Goal: Task Accomplishment & Management: Use online tool/utility

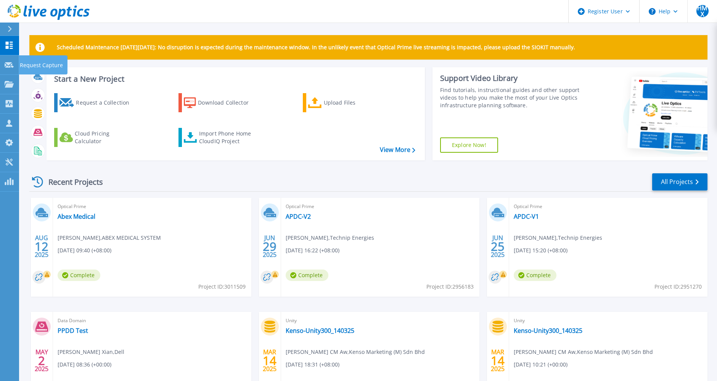
click at [8, 61] on div at bounding box center [9, 64] width 9 height 7
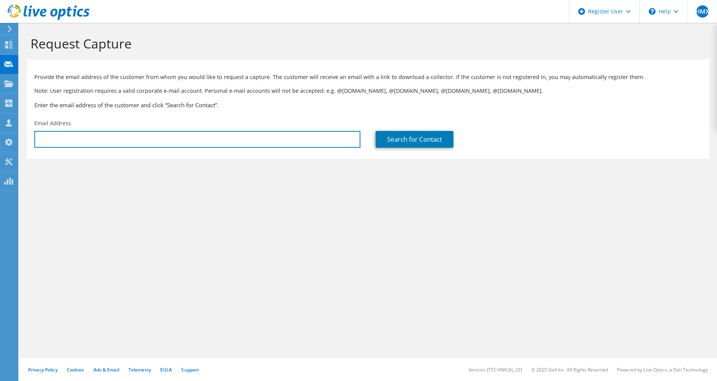
click at [211, 140] on input "text" at bounding box center [197, 139] width 326 height 17
paste input "isma@iskl.edu.my"
type input "isma@iskl.edu.my"
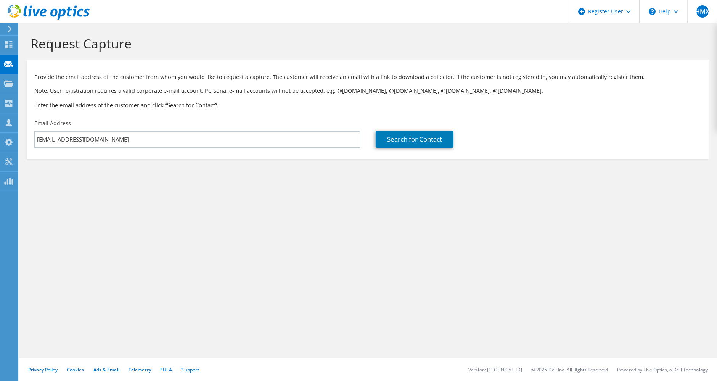
click at [241, 168] on section "Request Capture Provide the email address of the customer from whom you would l…" at bounding box center [368, 110] width 698 height 174
click at [420, 137] on link "Search for Contact" at bounding box center [415, 139] width 78 height 17
type input "International School of Kuala Lumpur"
type input "Ismaezan"
type input "Bin Mohd Shah"
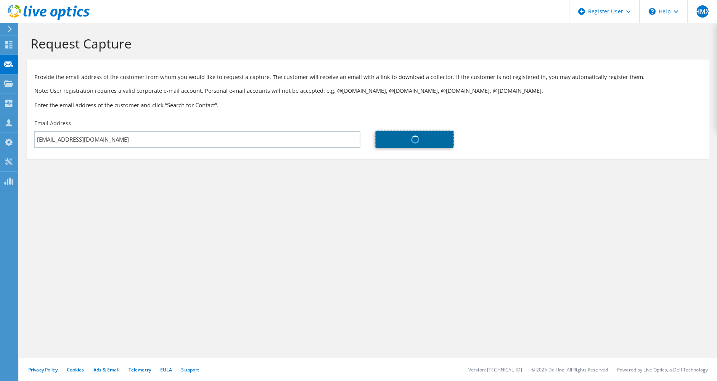
type input "Malaysia"
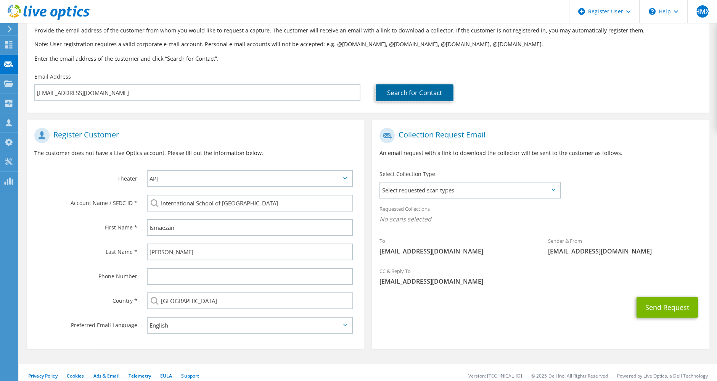
scroll to position [52, 0]
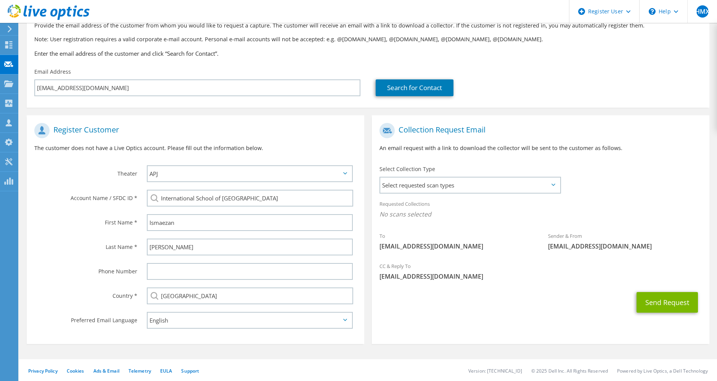
click at [441, 180] on span "Select requested scan types" at bounding box center [470, 184] width 180 height 15
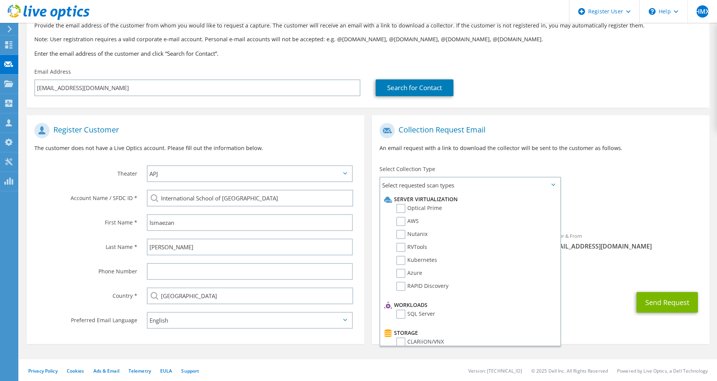
click at [416, 213] on li "Optical Prime" at bounding box center [469, 210] width 174 height 13
click at [417, 210] on label "Optical Prime" at bounding box center [419, 208] width 46 height 9
click at [0, 0] on input "Optical Prime" at bounding box center [0, 0] width 0 height 0
click at [583, 264] on div "CC & Reply To Hiew.MengXian@dell.com" at bounding box center [541, 273] width 338 height 26
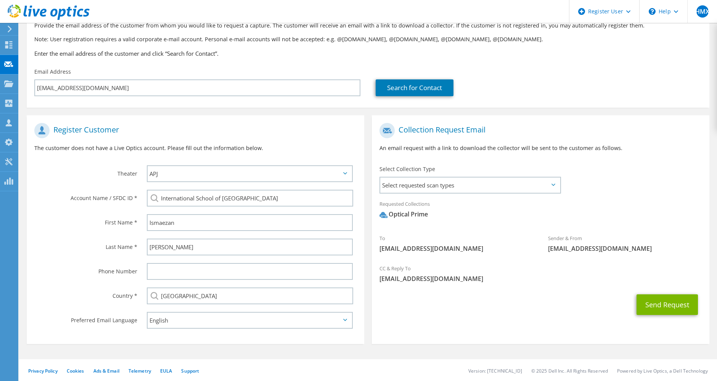
scroll to position [0, 0]
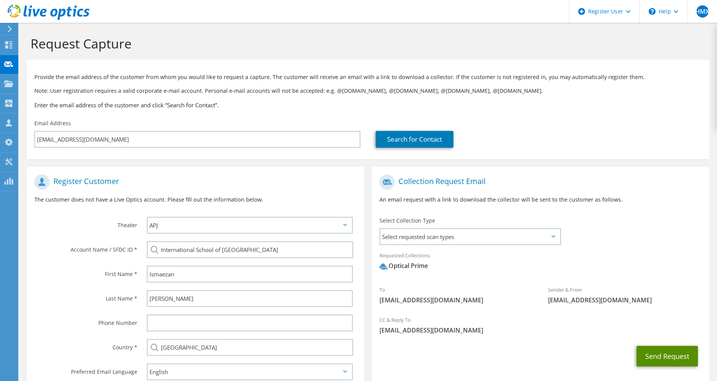
click at [658, 356] on button "Send Request" at bounding box center [667, 356] width 61 height 21
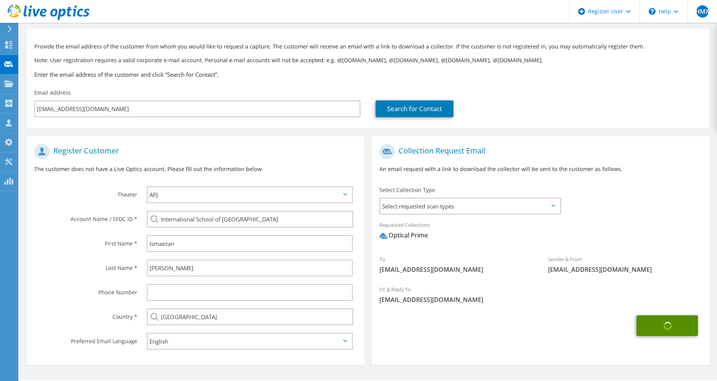
scroll to position [52, 0]
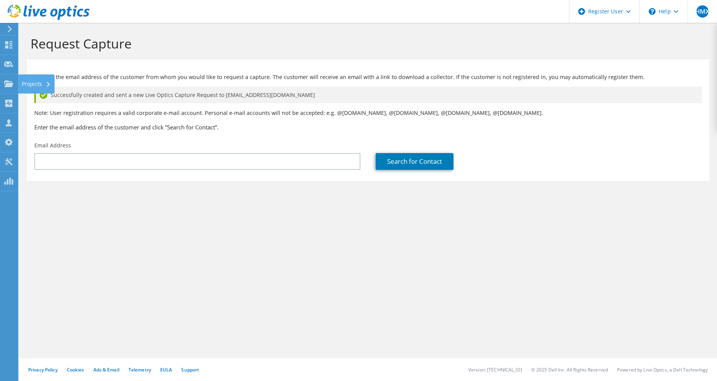
click at [9, 80] on icon at bounding box center [8, 83] width 9 height 7
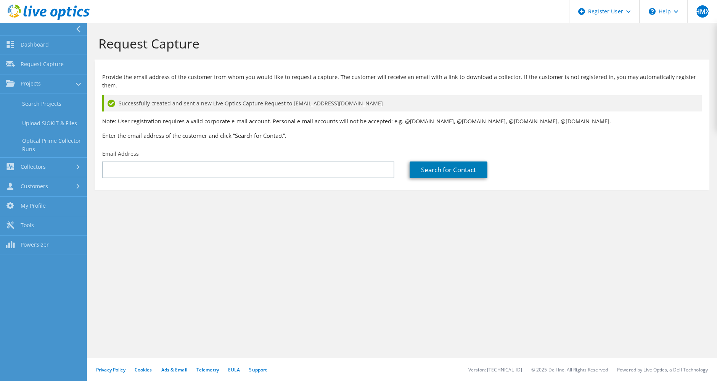
click at [33, 98] on link "Search Projects" at bounding box center [43, 103] width 87 height 19
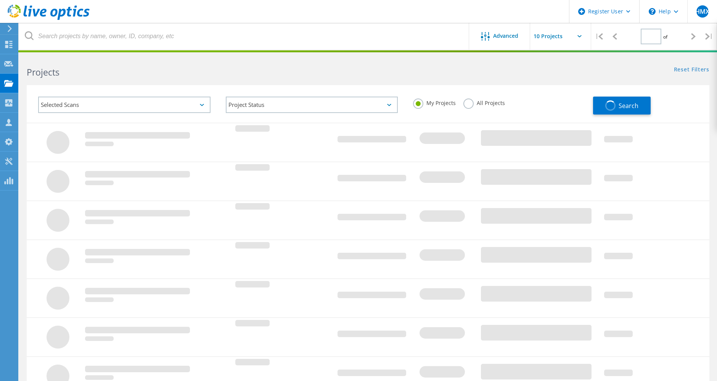
type input "1"
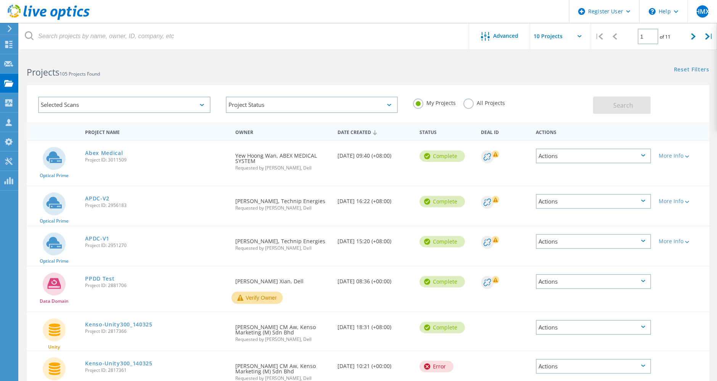
click at [470, 101] on label "All Projects" at bounding box center [485, 101] width 42 height 7
click at [0, 0] on input "All Projects" at bounding box center [0, 0] width 0 height 0
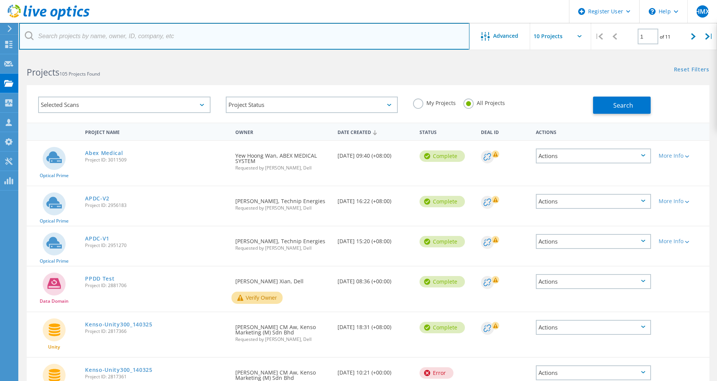
click at [148, 39] on input "text" at bounding box center [244, 36] width 451 height 27
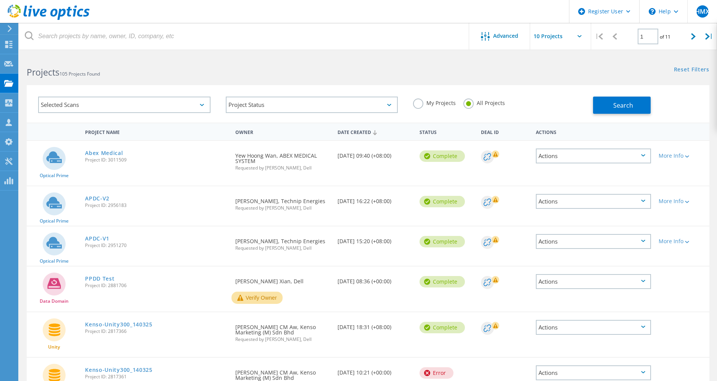
click at [512, 40] on div "Advanced" at bounding box center [499, 37] width 61 height 10
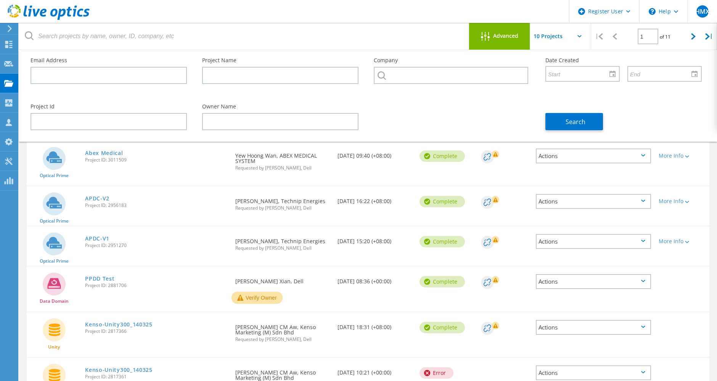
click at [512, 40] on div "Advanced" at bounding box center [499, 37] width 61 height 10
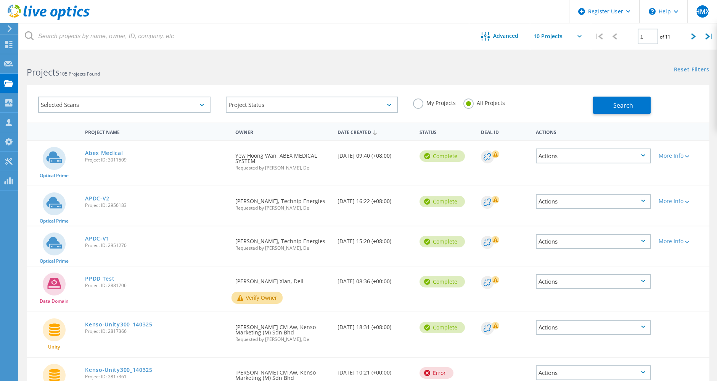
click at [104, 101] on div "Selected Scans" at bounding box center [124, 105] width 172 height 16
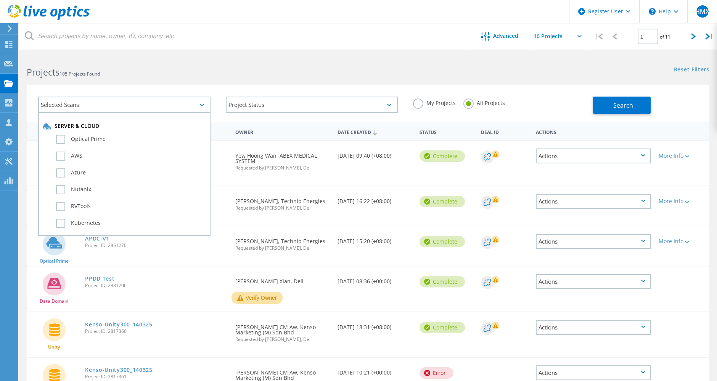
click at [106, 139] on label "Optical Prime" at bounding box center [131, 139] width 150 height 9
click at [0, 0] on input "Optical Prime" at bounding box center [0, 0] width 0 height 0
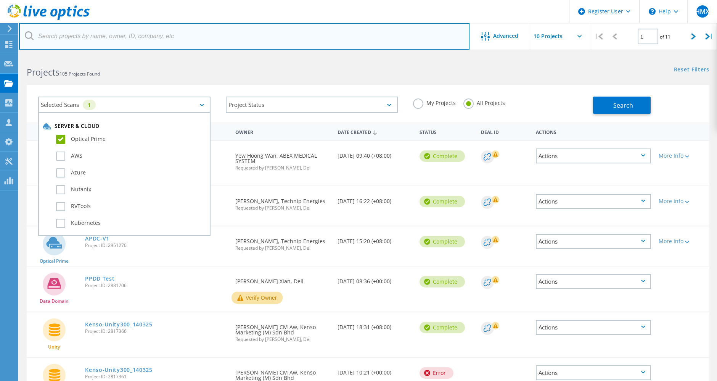
click at [268, 26] on input "text" at bounding box center [244, 36] width 451 height 27
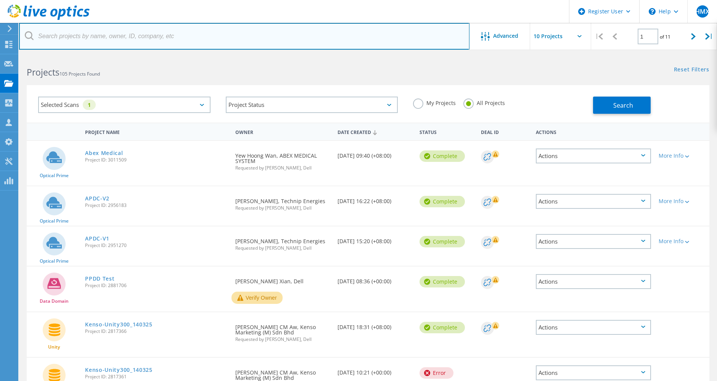
type input "a"
type input "sample"
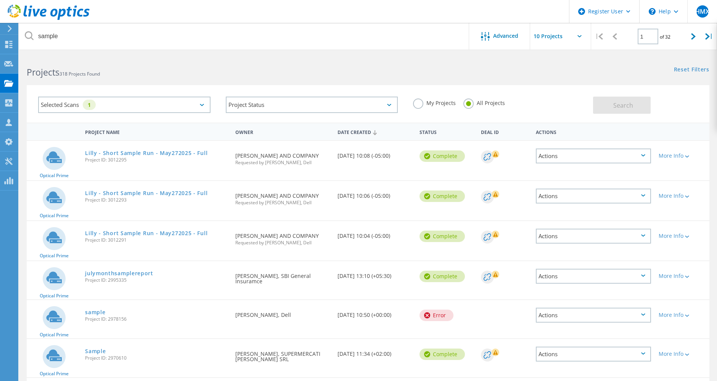
click at [168, 155] on link "Lilly - Short Sample Run - May272025 - Full" at bounding box center [146, 152] width 122 height 5
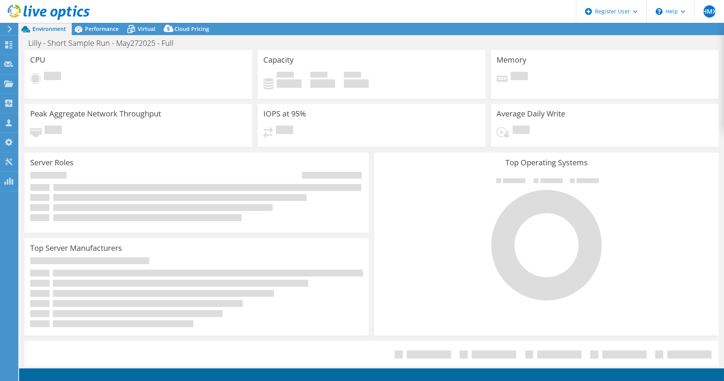
select select "USD"
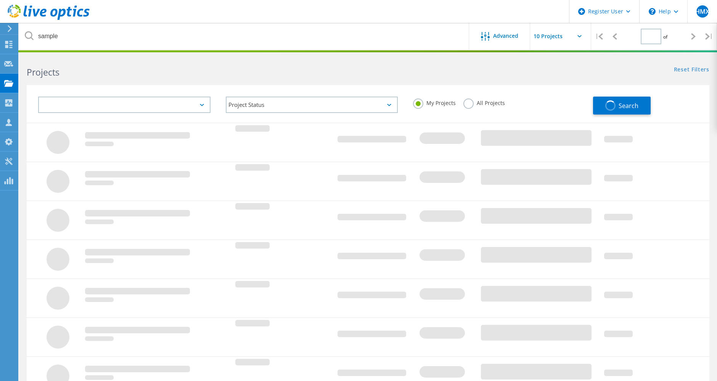
type input "1"
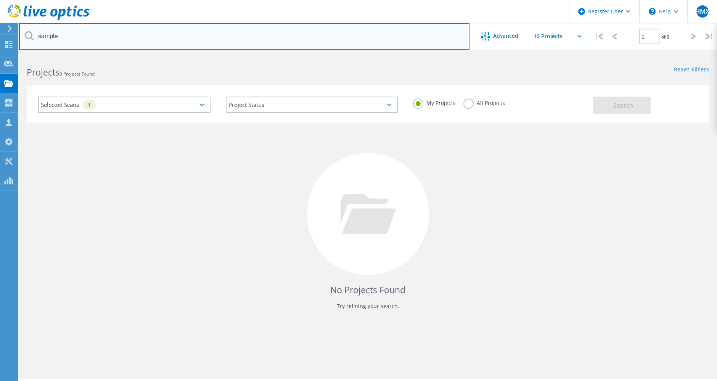
click at [178, 35] on input "sample" at bounding box center [244, 36] width 451 height 27
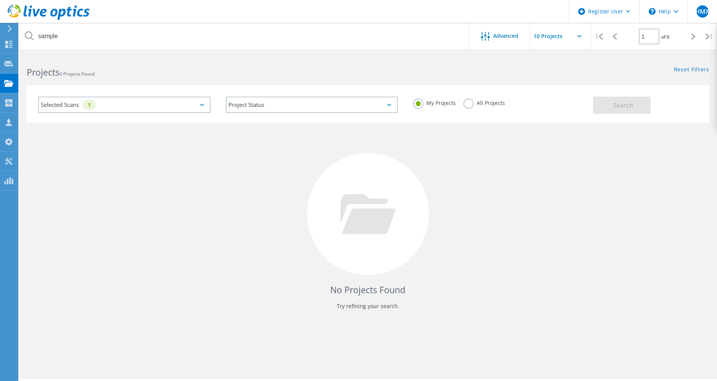
click at [464, 101] on label "All Projects" at bounding box center [485, 101] width 42 height 7
click at [0, 0] on input "All Projects" at bounding box center [0, 0] width 0 height 0
click at [590, 105] on div "My Projects All Projects" at bounding box center [500, 103] width 188 height 28
click at [595, 105] on button "Search" at bounding box center [622, 105] width 58 height 17
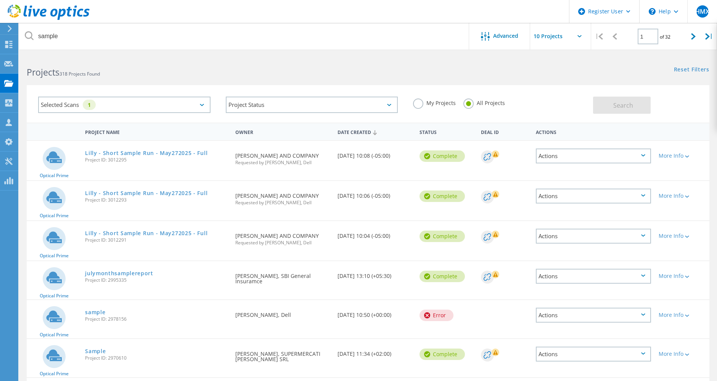
click at [98, 315] on link "sample" at bounding box center [95, 311] width 20 height 5
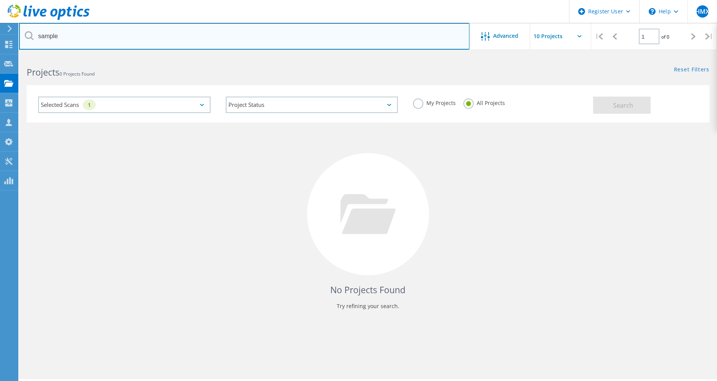
click at [359, 40] on input "sample" at bounding box center [244, 36] width 451 height 27
click at [233, 36] on input "sample" at bounding box center [244, 36] width 451 height 27
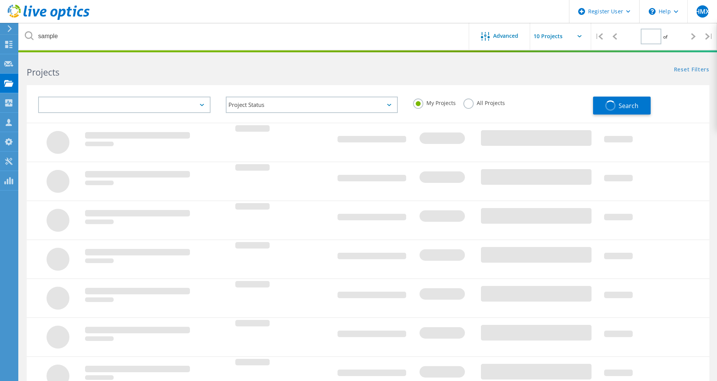
type input "1"
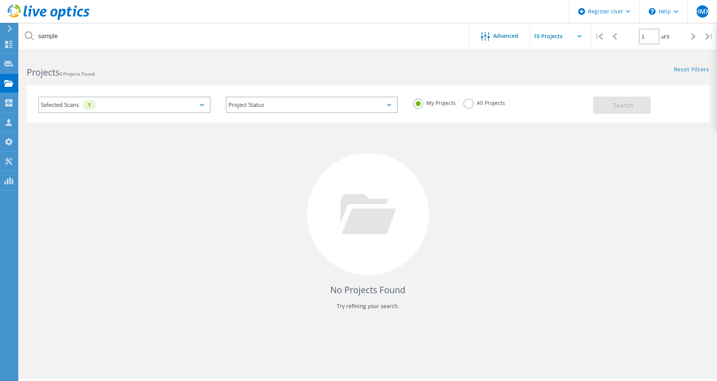
click at [467, 106] on label "All Projects" at bounding box center [485, 101] width 42 height 7
click at [0, 0] on input "All Projects" at bounding box center [0, 0] width 0 height 0
click at [613, 106] on button "Search" at bounding box center [622, 105] width 58 height 17
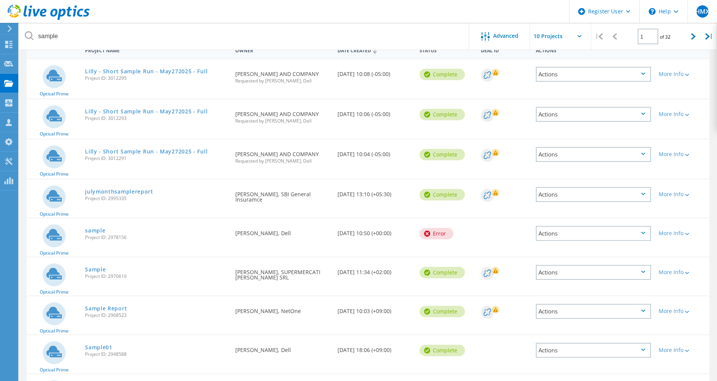
scroll to position [85, 0]
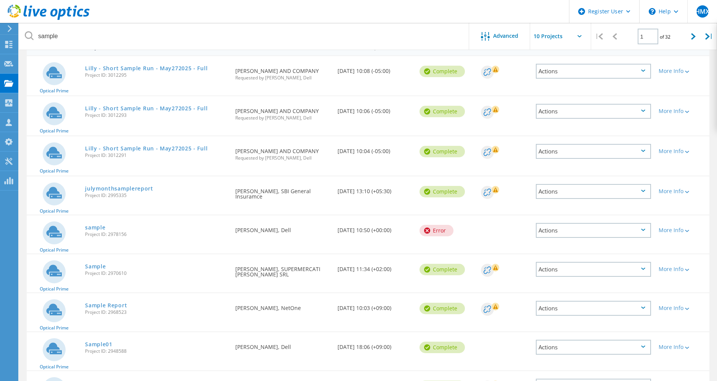
click at [94, 269] on link "Sample" at bounding box center [95, 266] width 21 height 5
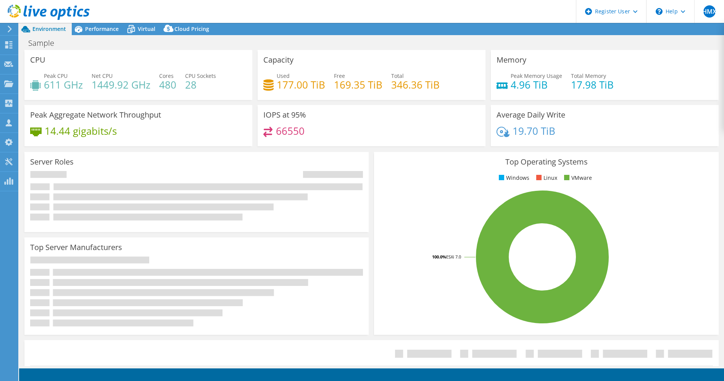
select select "USD"
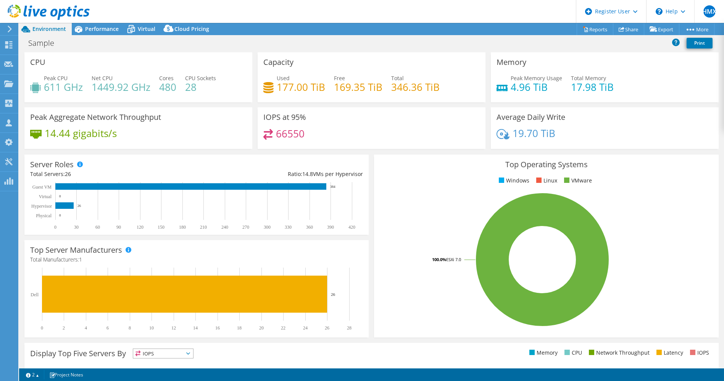
click at [110, 30] on span "Performance" at bounding box center [102, 28] width 34 height 7
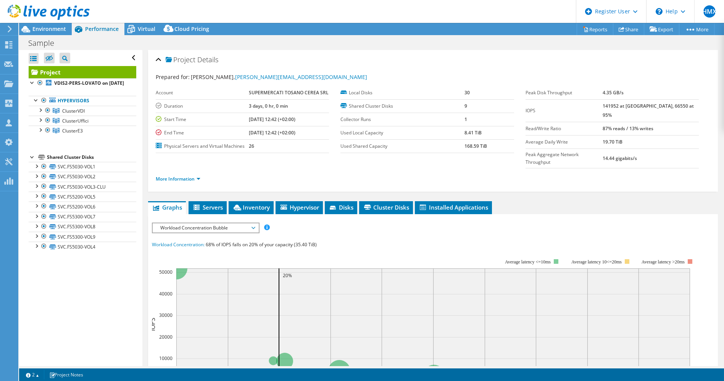
click at [35, 33] on div "Environment" at bounding box center [45, 29] width 53 height 12
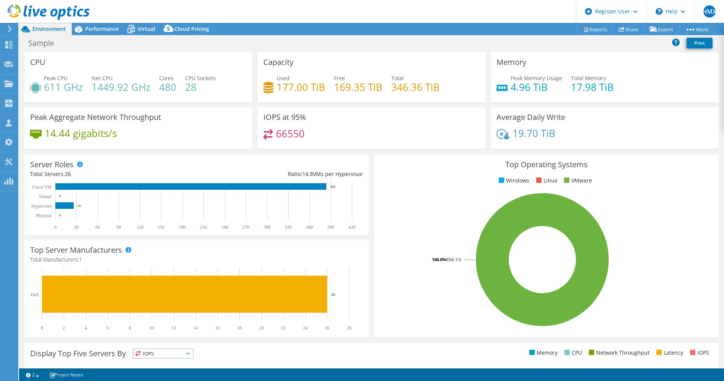
click at [93, 31] on span "Performance" at bounding box center [102, 28] width 34 height 7
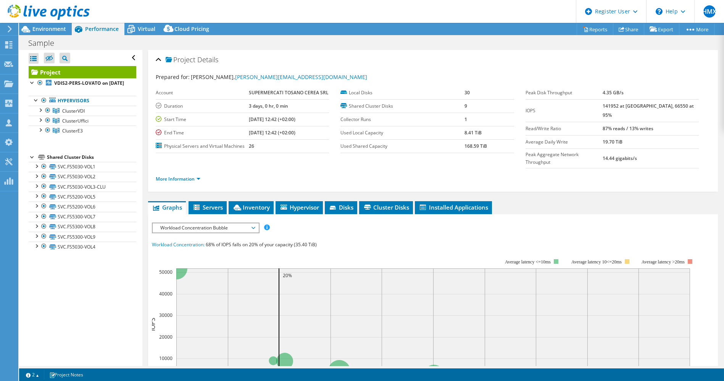
click at [42, 27] on span "Environment" at bounding box center [49, 28] width 34 height 7
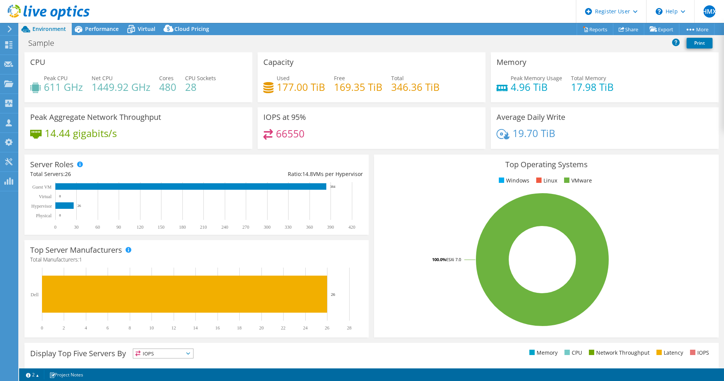
click at [83, 27] on icon at bounding box center [78, 29] width 13 height 13
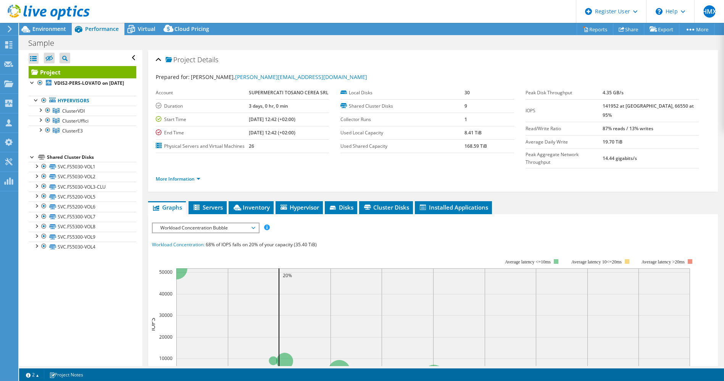
click at [86, 116] on link "ClusterVDI" at bounding box center [83, 111] width 108 height 10
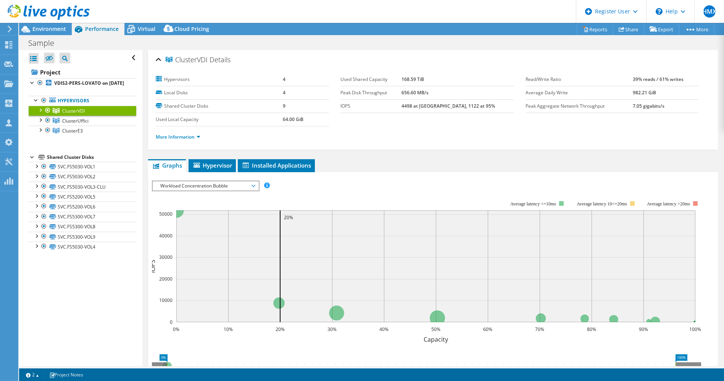
click at [42, 113] on div at bounding box center [40, 110] width 8 height 8
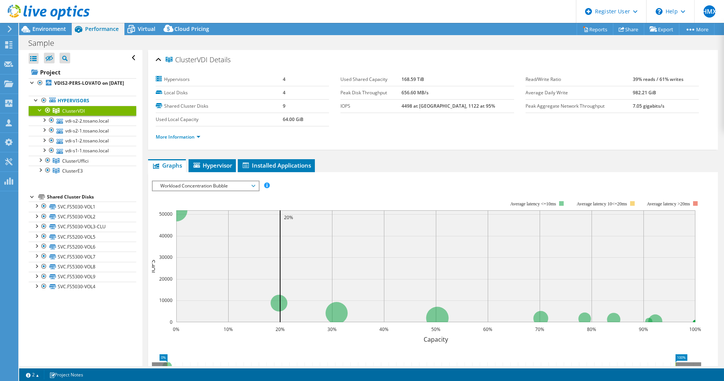
click at [40, 163] on div at bounding box center [40, 160] width 8 height 8
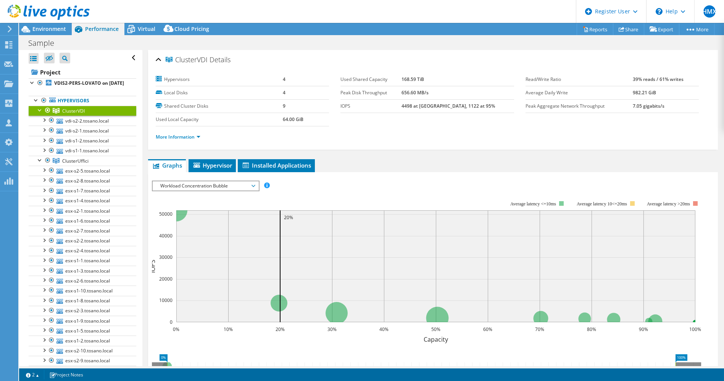
click at [58, 26] on span "Environment" at bounding box center [49, 28] width 34 height 7
